Goal: Navigation & Orientation: Understand site structure

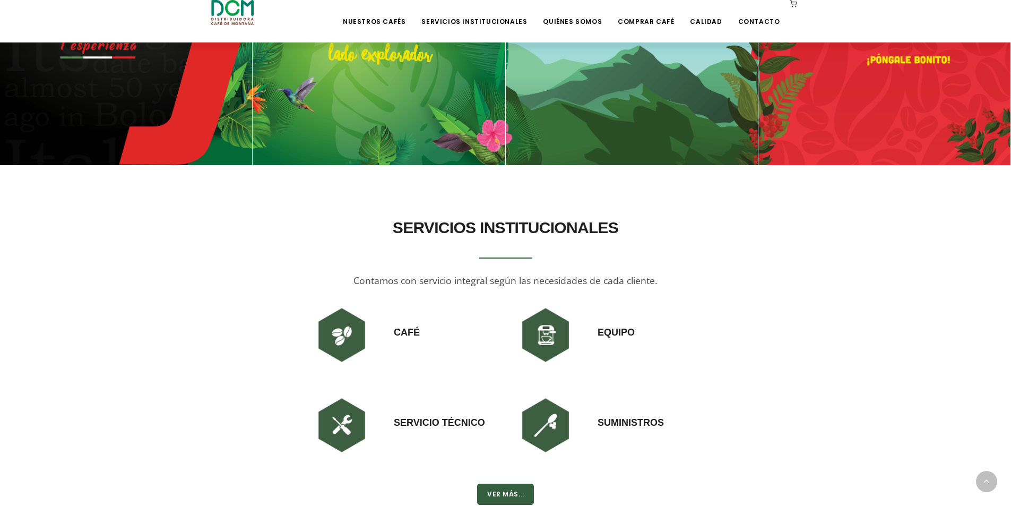
scroll to position [584, 0]
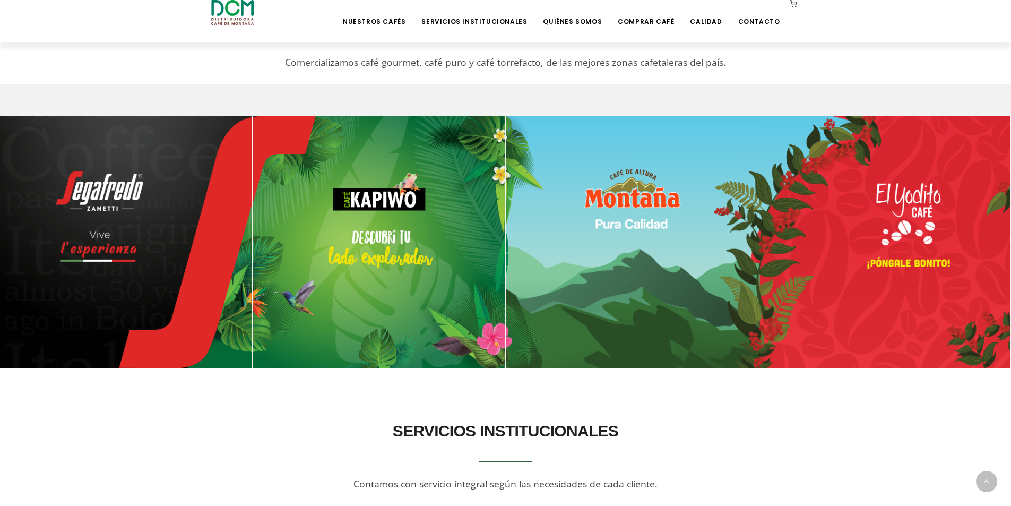
click at [772, 371] on section "NUESTROS CAFÉS Comercializamos café gourmet, café puro y café torrefacto, de la…" at bounding box center [505, 163] width 1011 height 422
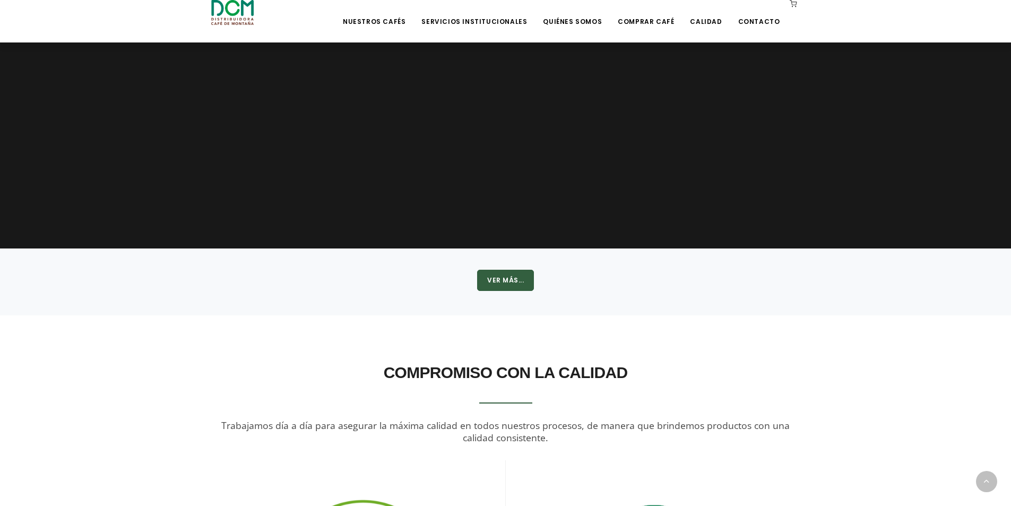
scroll to position [1645, 0]
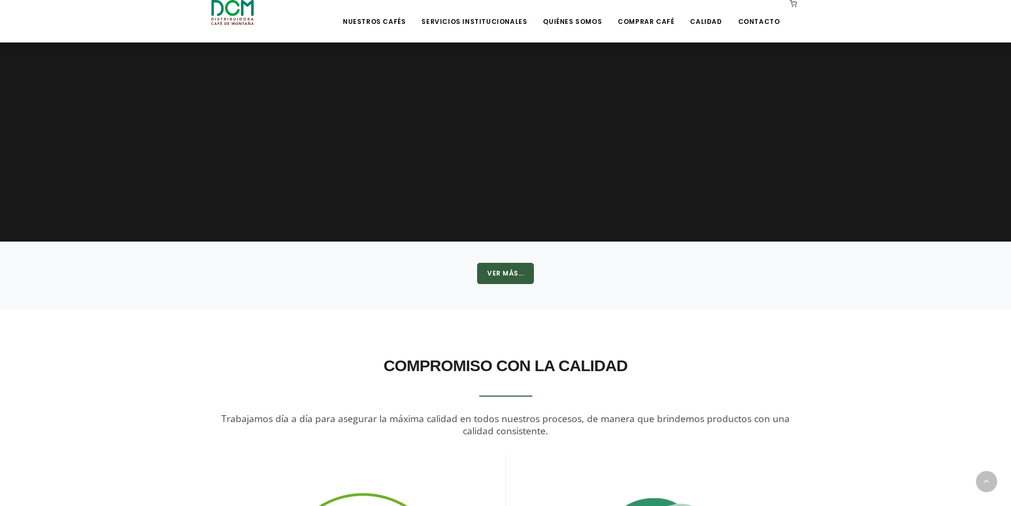
drag, startPoint x: 786, startPoint y: 405, endPoint x: 884, endPoint y: 381, distance: 101.3
click at [786, 405] on div "COMPROMISO CON LA CALIDAD Trabajamos día a día para asegurar la máxima calidad …" at bounding box center [505, 394] width 589 height 87
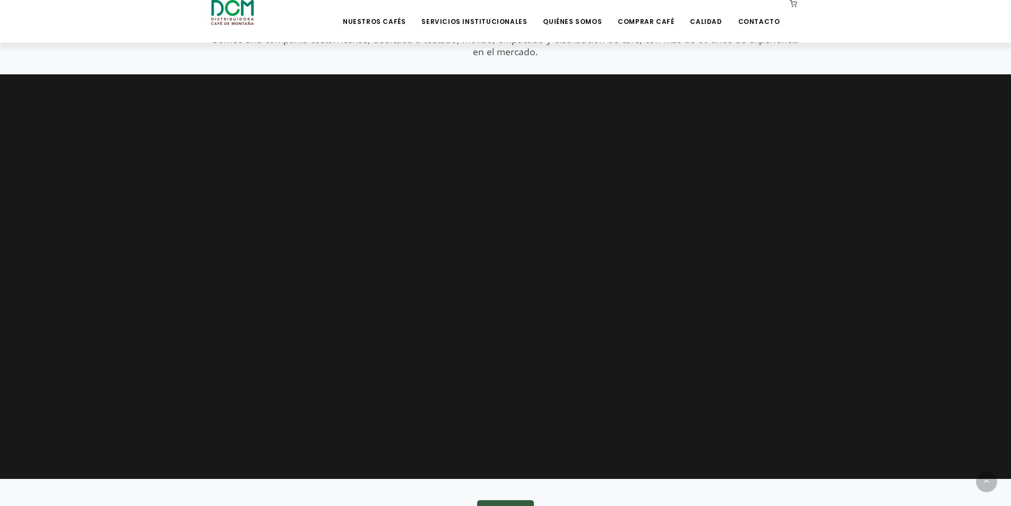
scroll to position [817, 0]
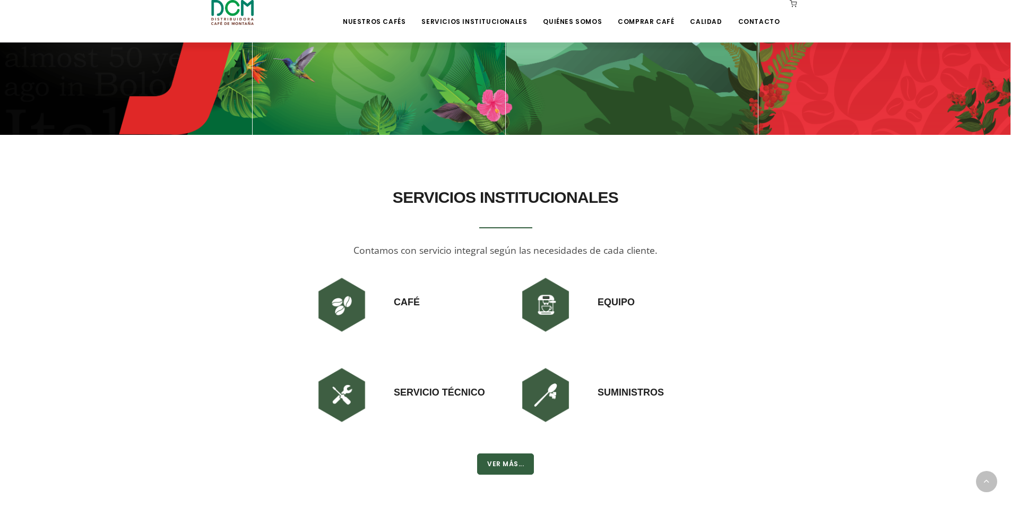
click at [698, 331] on div "Equipo" at bounding box center [608, 318] width 204 height 90
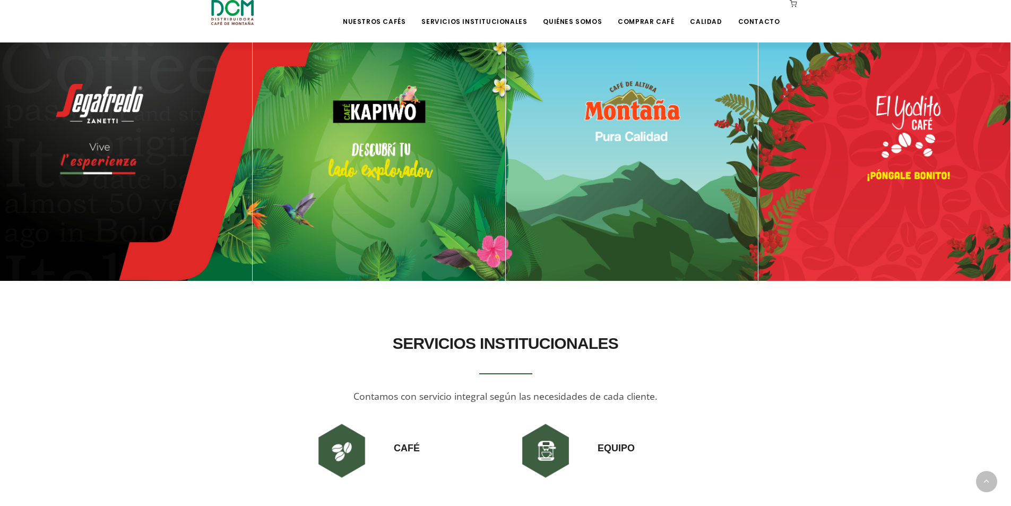
scroll to position [658, 0]
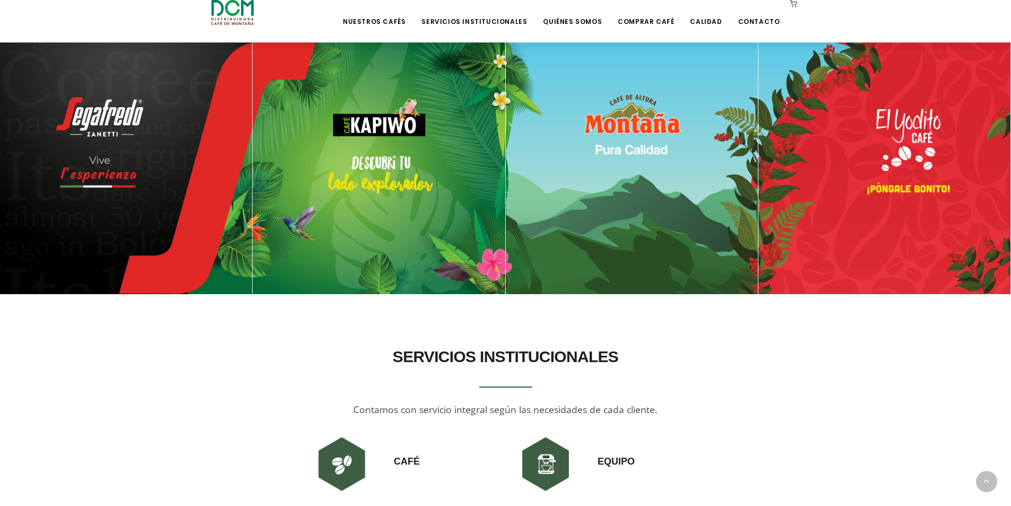
click at [576, 315] on section "SERVICIOS INSTITUCIONALES Contamos con servicio integral según las necesidades …" at bounding box center [505, 488] width 1011 height 379
click at [724, 338] on section "SERVICIOS INSTITUCIONALES Contamos con servicio integral según las necesidades …" at bounding box center [505, 488] width 1011 height 379
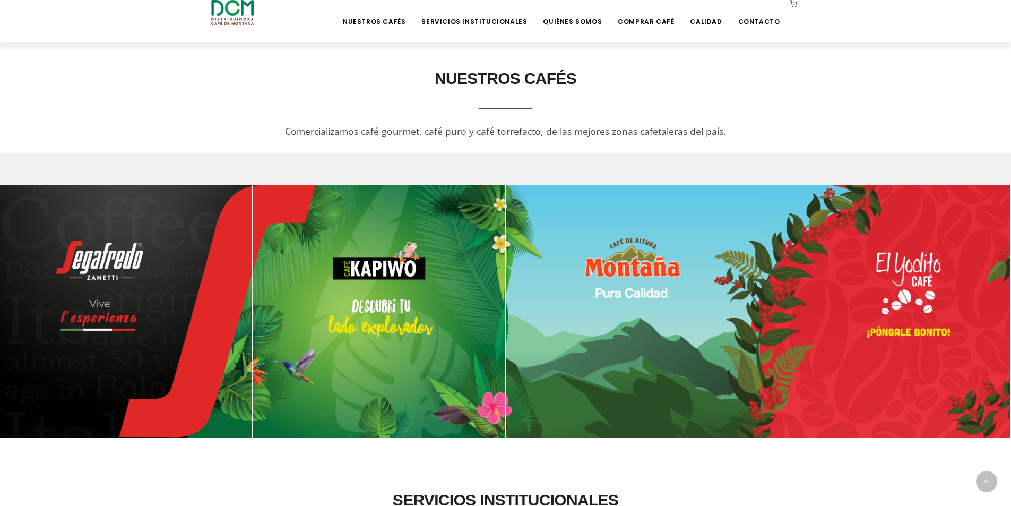
scroll to position [340, 0]
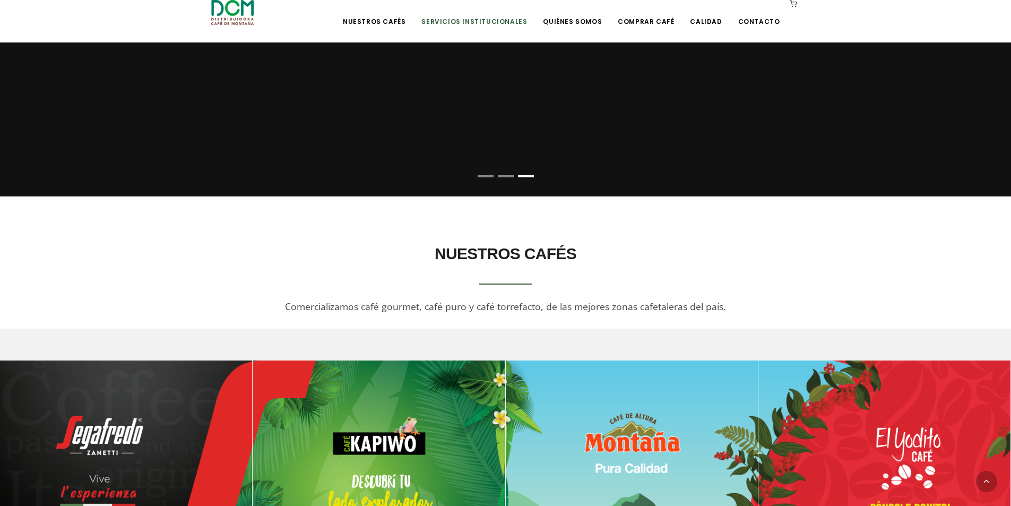
click at [508, 18] on link "Servicios Institucionales" at bounding box center [474, 13] width 118 height 25
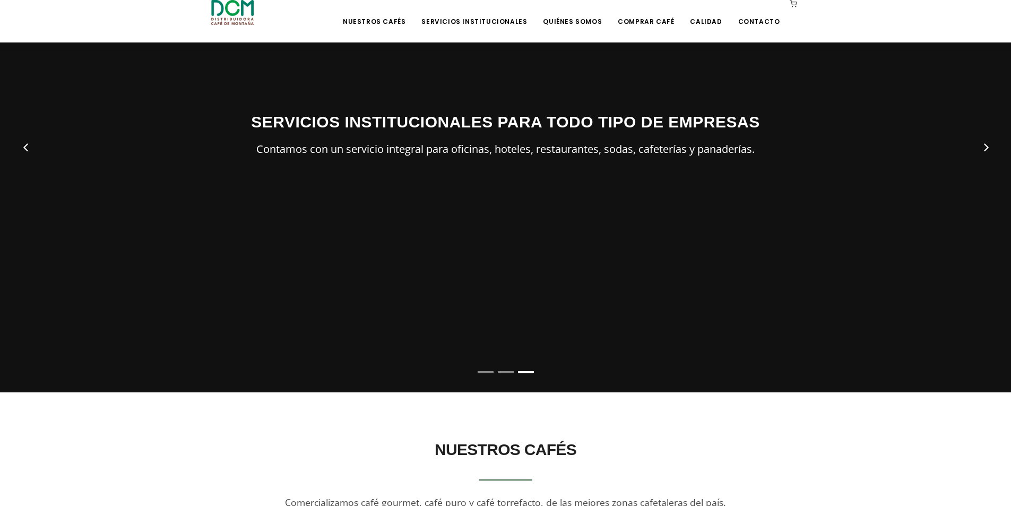
scroll to position [127, 0]
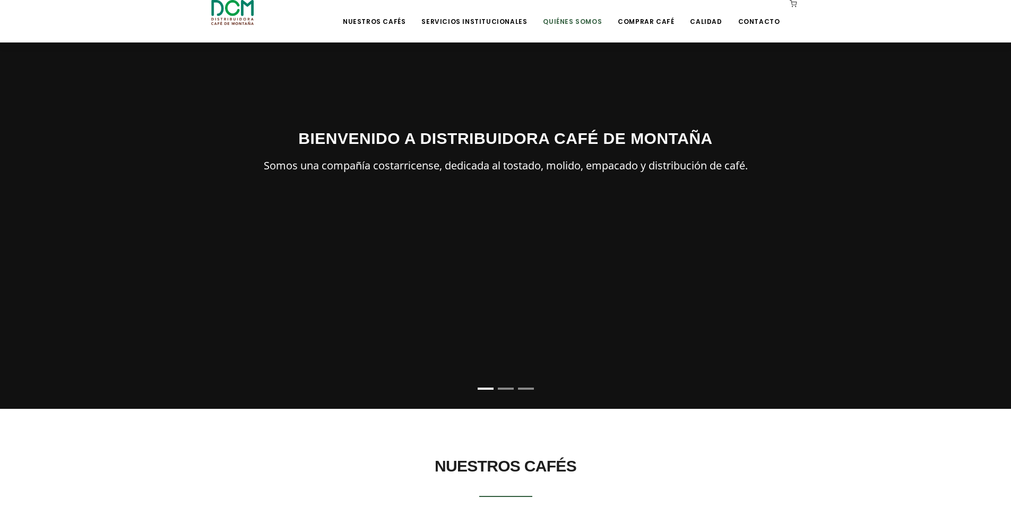
click at [572, 20] on link "Quiénes Somos" at bounding box center [573, 13] width 72 height 25
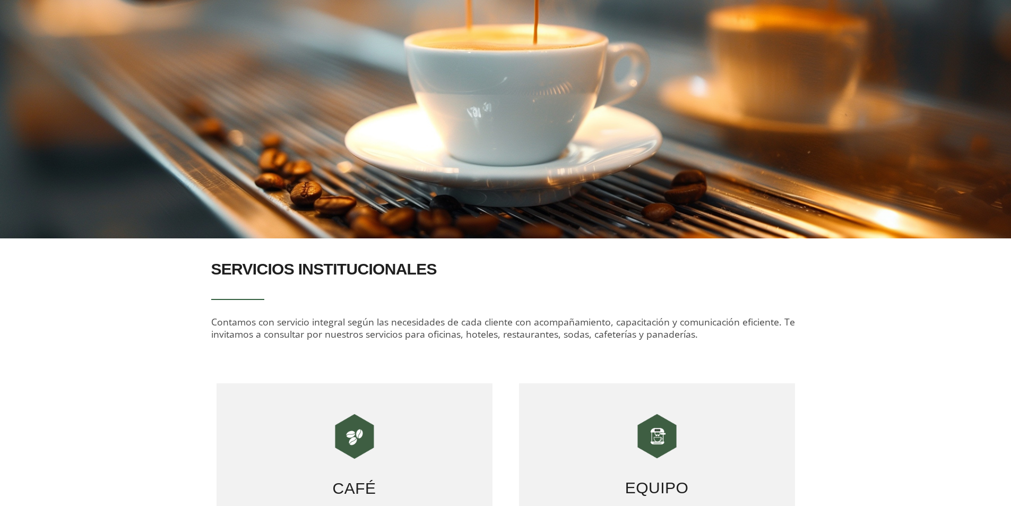
scroll to position [159, 0]
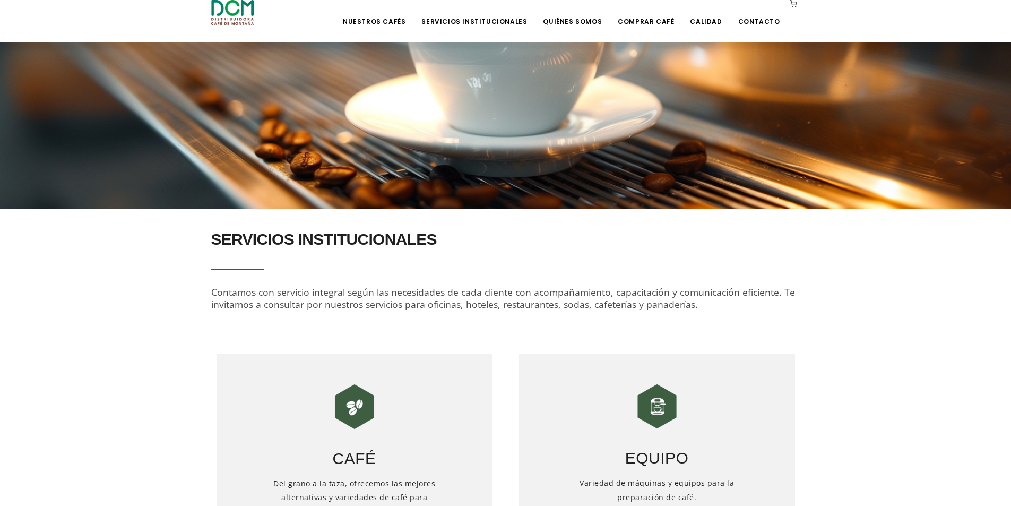
click at [388, 304] on span "Contamos con servicio integral según las necesidades de cada cliente con acompa…" at bounding box center [503, 298] width 584 height 25
click at [544, 301] on span "Contamos con servicio integral según las necesidades de cada cliente con acompa…" at bounding box center [503, 298] width 584 height 25
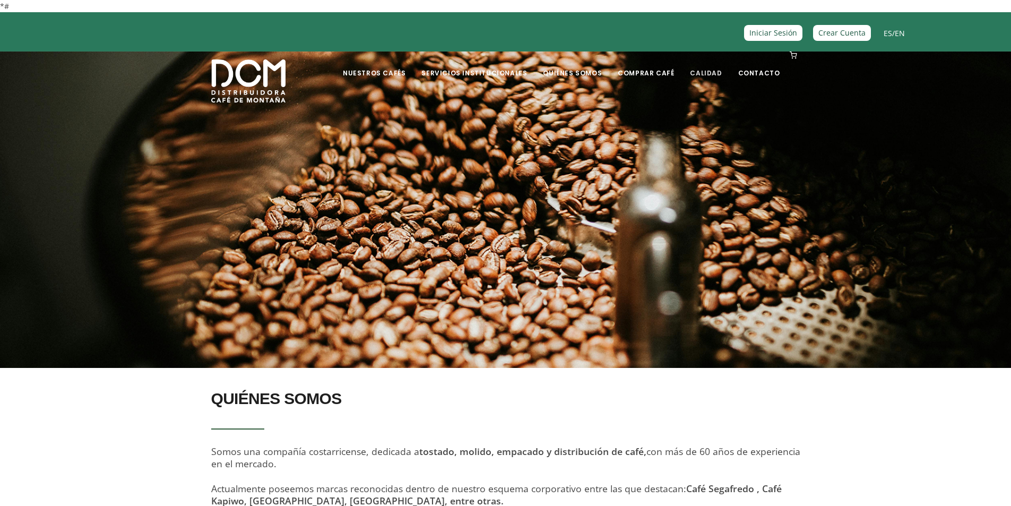
click at [714, 75] on link "Calidad" at bounding box center [706, 65] width 45 height 25
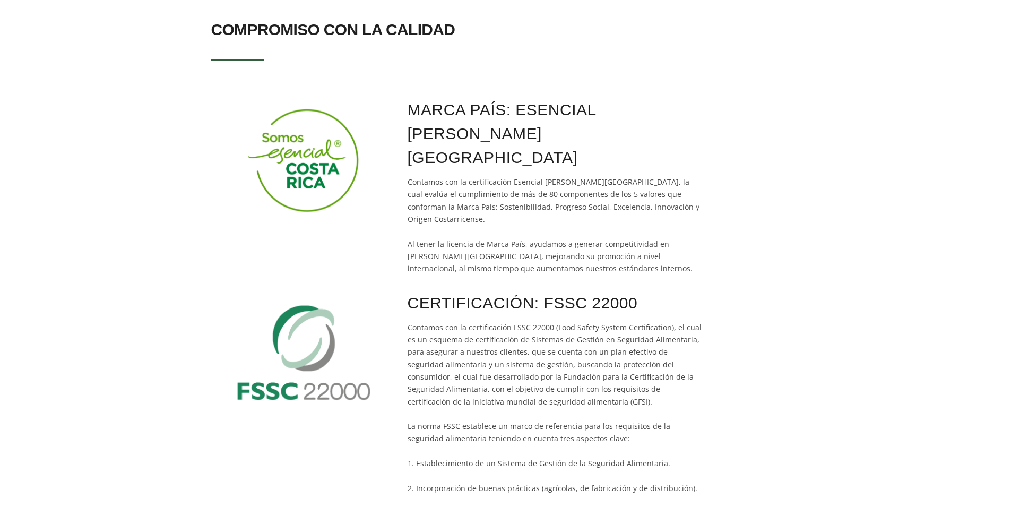
scroll to position [265, 0]
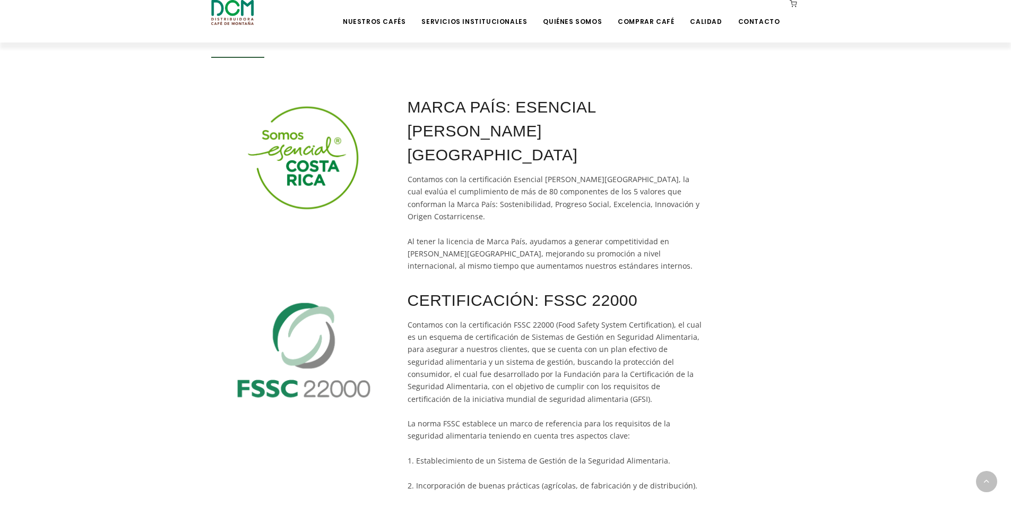
click at [617, 150] on div "MARCA PAÍS: ESENCIAL COSTA RICA Contamos con la certificación Esencial Costa Ri…" at bounding box center [556, 183] width 303 height 177
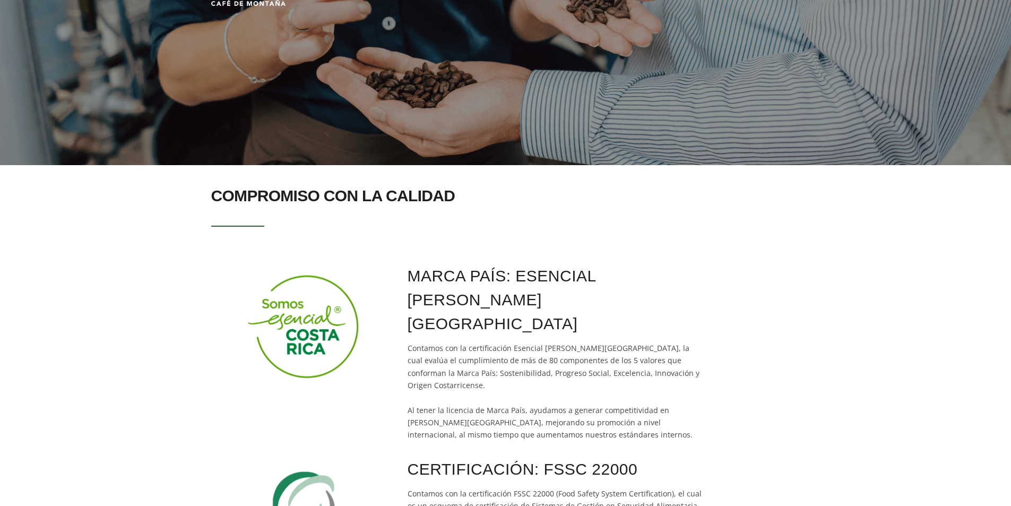
scroll to position [0, 0]
